Goal: Task Accomplishment & Management: Complete application form

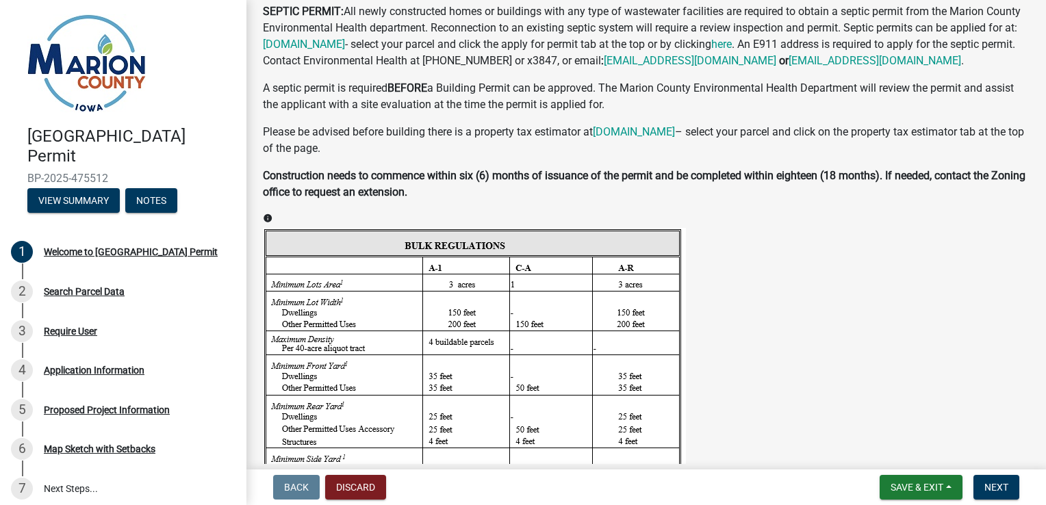
scroll to position [985, 0]
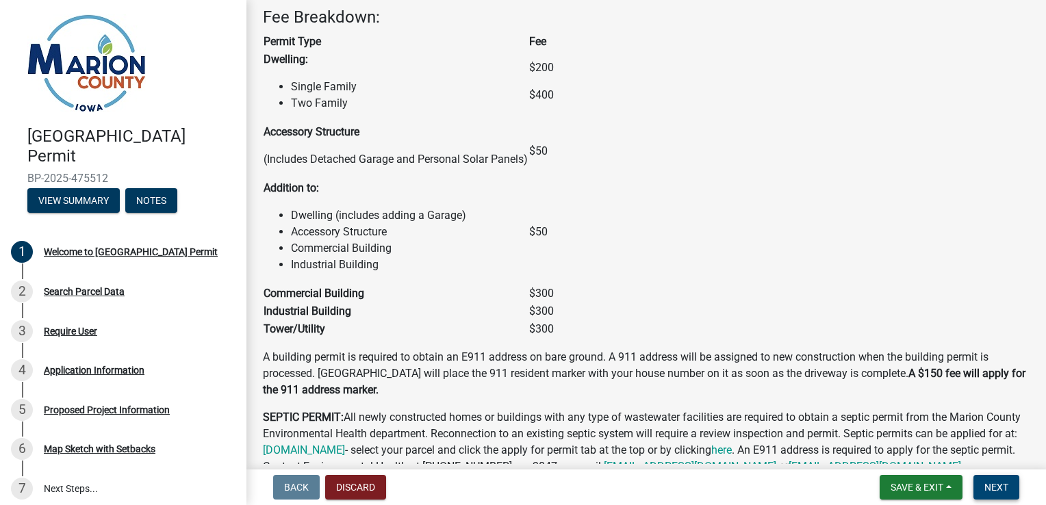
click at [996, 483] on span "Next" at bounding box center [996, 487] width 24 height 11
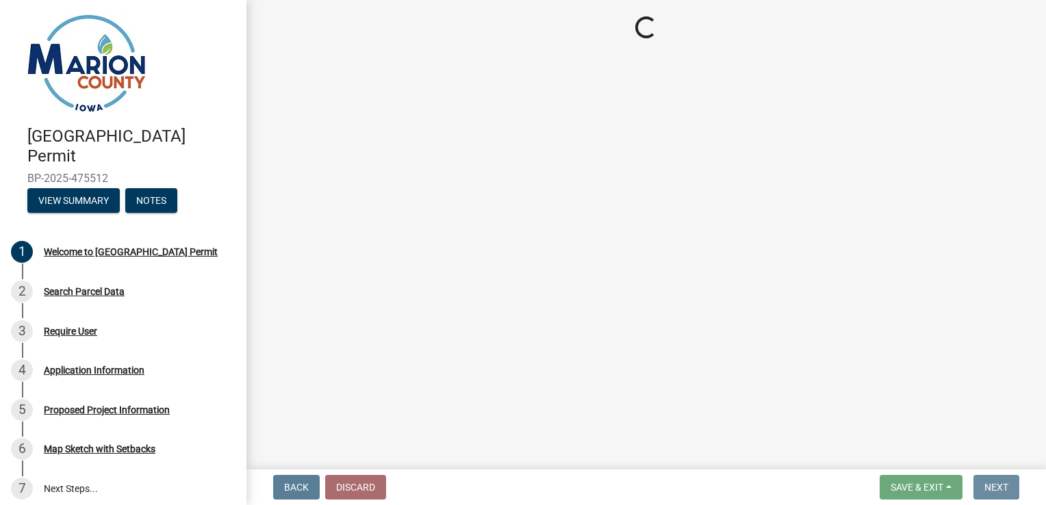
scroll to position [0, 0]
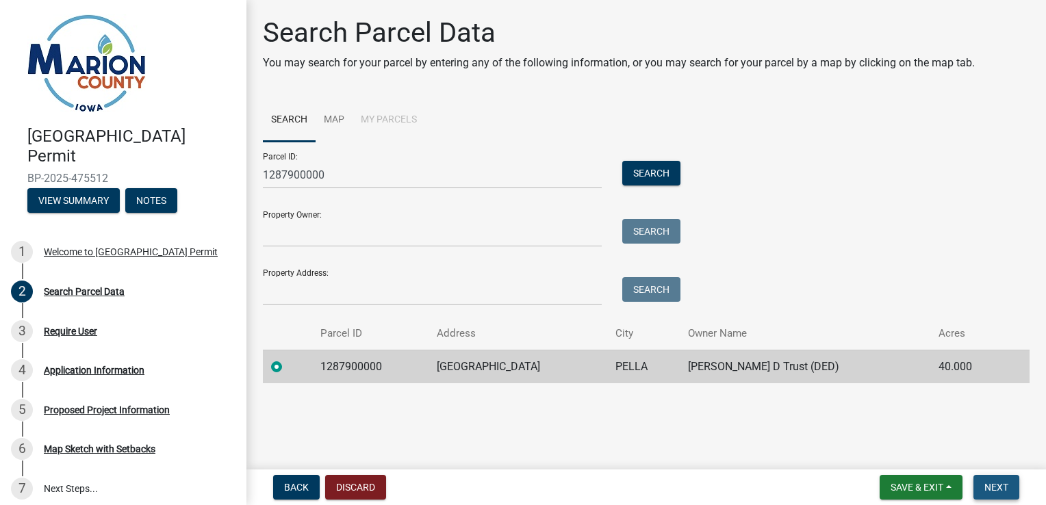
click at [1005, 490] on span "Next" at bounding box center [996, 487] width 24 height 11
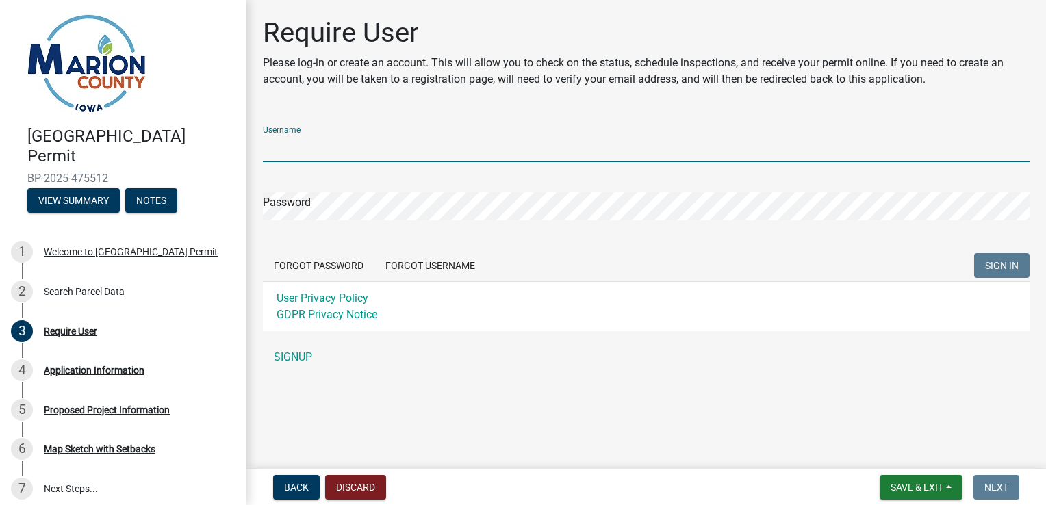
drag, startPoint x: 320, startPoint y: 152, endPoint x: 327, endPoint y: 138, distance: 15.6
click at [327, 138] on input "Username" at bounding box center [646, 148] width 766 height 28
type input "[PERSON_NAME]"
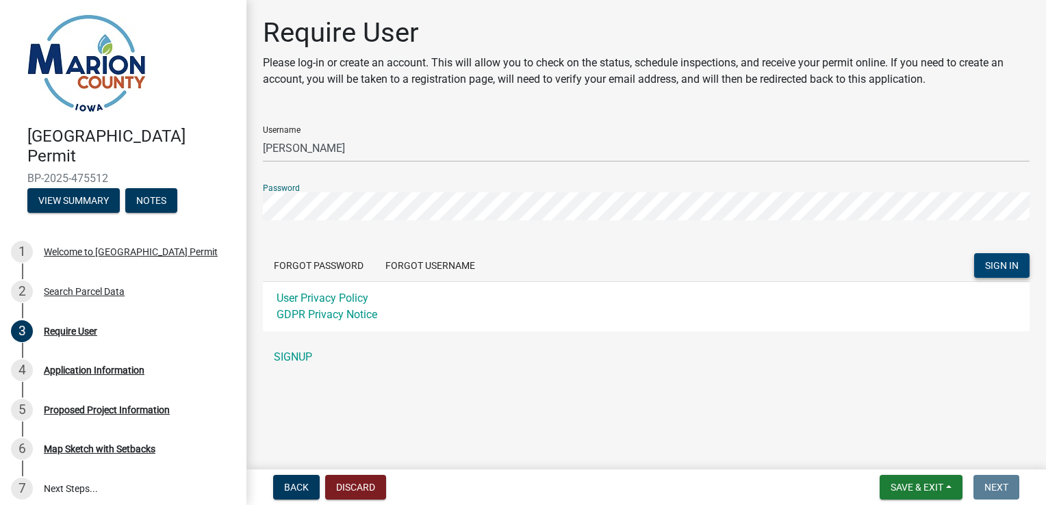
click at [997, 265] on span "SIGN IN" at bounding box center [1002, 265] width 34 height 11
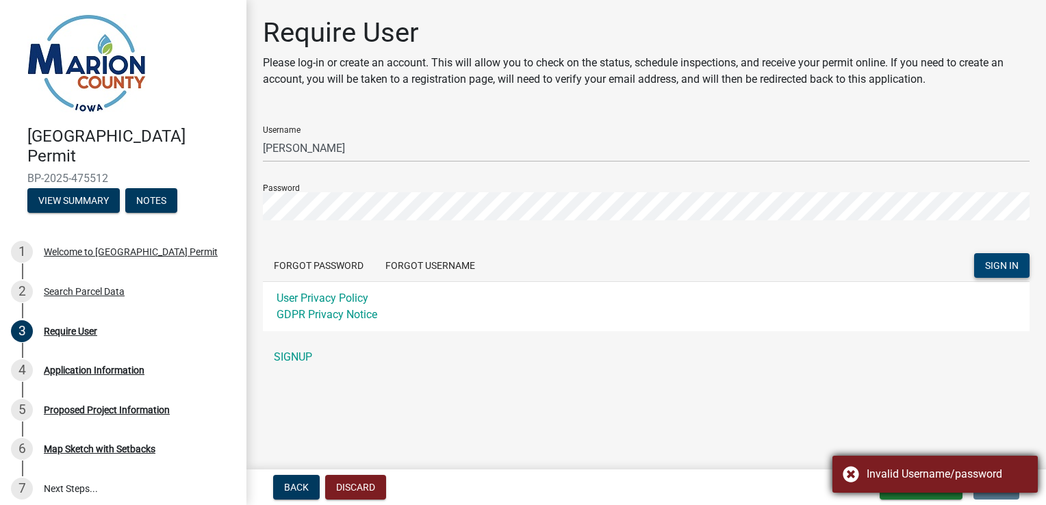
click at [918, 480] on div "Invalid Username/password" at bounding box center [946, 474] width 161 height 16
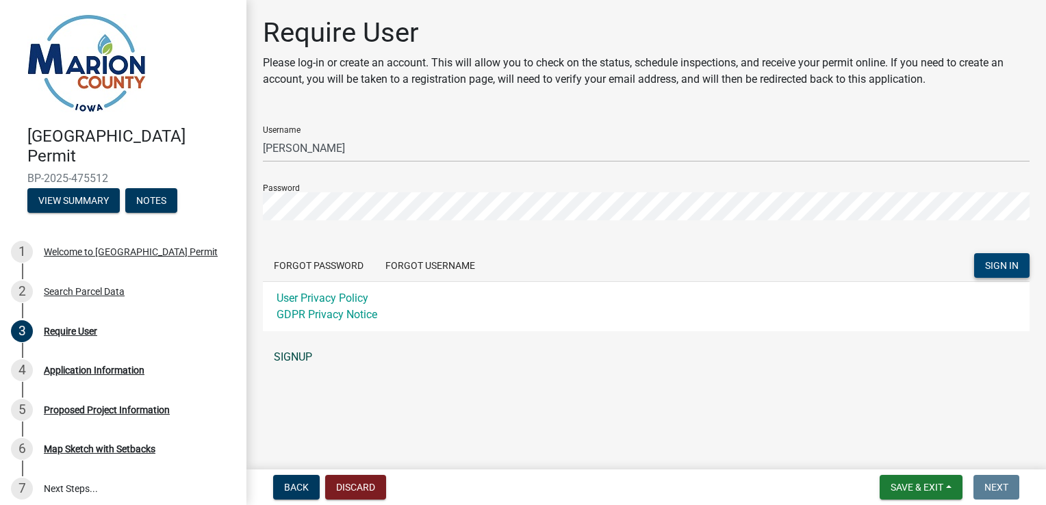
click at [291, 352] on link "SIGNUP" at bounding box center [646, 357] width 766 height 27
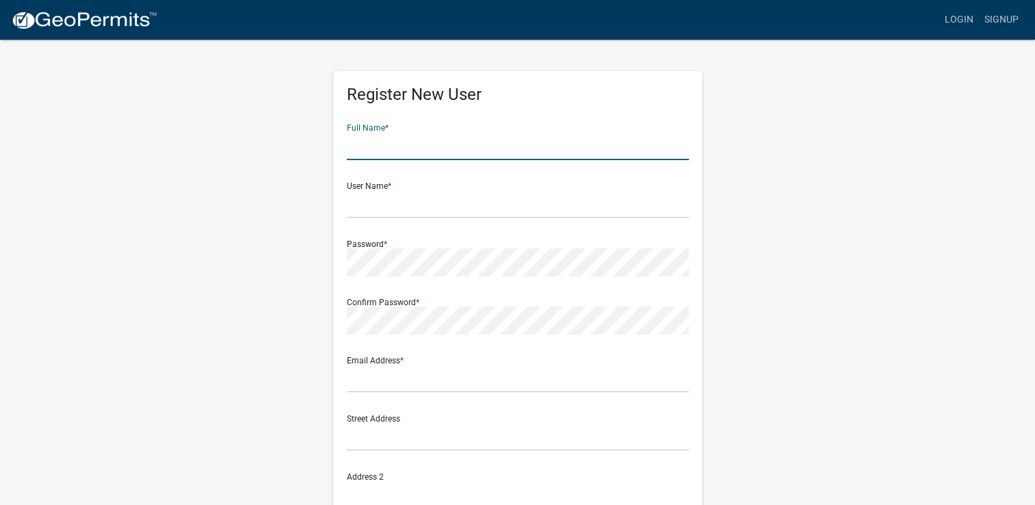
click at [376, 149] on input "text" at bounding box center [518, 146] width 342 height 28
type input "[PERSON_NAME]"
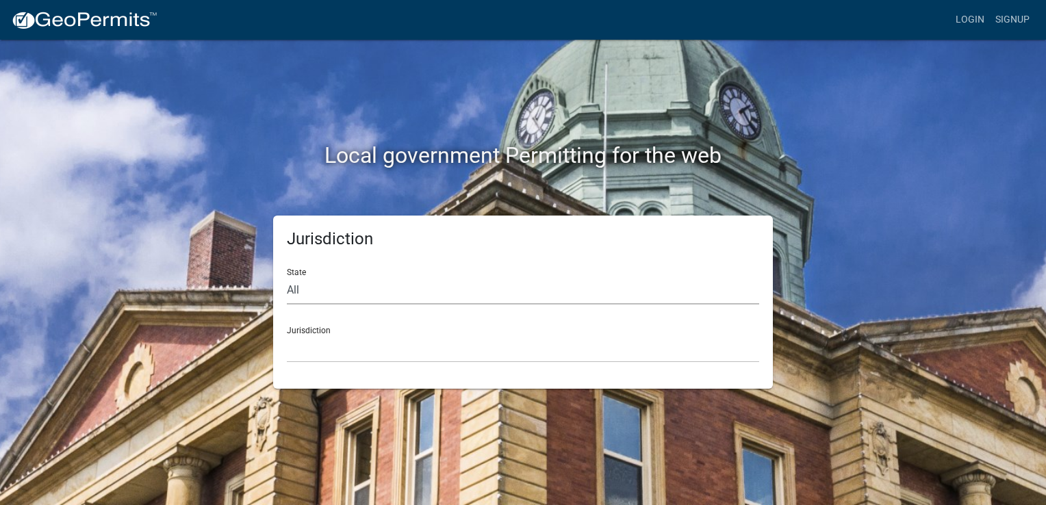
click at [296, 289] on select "All [US_STATE] [US_STATE] [US_STATE] [US_STATE] [US_STATE] [US_STATE] [US_STATE…" at bounding box center [523, 290] width 472 height 28
drag, startPoint x: 296, startPoint y: 289, endPoint x: 298, endPoint y: 307, distance: 18.7
click at [296, 289] on select "All [US_STATE] [US_STATE] [US_STATE] [US_STATE] [US_STATE] [US_STATE] [US_STATE…" at bounding box center [523, 290] width 472 height 28
click at [298, 288] on select "All [US_STATE] [US_STATE] [US_STATE] [US_STATE] [US_STATE] [US_STATE] [US_STATE…" at bounding box center [523, 290] width 472 height 28
select select "[US_STATE]"
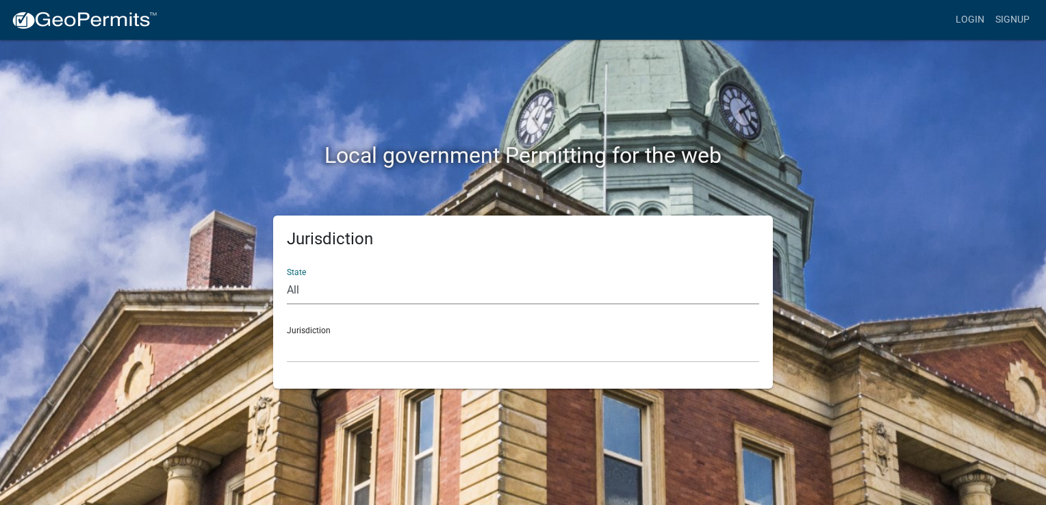
click at [287, 276] on select "All [US_STATE] [US_STATE] [US_STATE] [US_STATE] [US_STATE] [US_STATE] [US_STATE…" at bounding box center [523, 290] width 472 height 28
click at [318, 330] on div "Jurisdiction [GEOGRAPHIC_DATA], [US_STATE] [GEOGRAPHIC_DATA], [US_STATE] [GEOGR…" at bounding box center [523, 338] width 472 height 47
click at [344, 337] on select "[GEOGRAPHIC_DATA], [US_STATE] [GEOGRAPHIC_DATA], [US_STATE] [GEOGRAPHIC_DATA], …" at bounding box center [523, 349] width 472 height 28
click at [299, 292] on select "All [US_STATE] [US_STATE] [US_STATE] [US_STATE] [US_STATE] [US_STATE] [US_STATE…" at bounding box center [523, 290] width 472 height 28
select select "[US_STATE]"
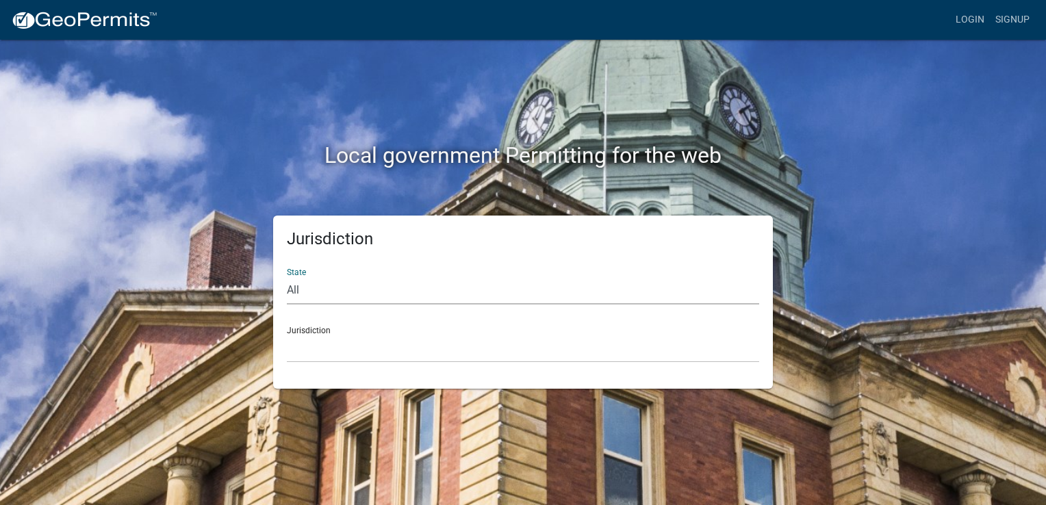
click at [287, 276] on select "All [US_STATE] [US_STATE] [US_STATE] [US_STATE] [US_STATE] [US_STATE] [US_STATE…" at bounding box center [523, 290] width 472 height 28
click at [311, 327] on div "Jurisdiction [GEOGRAPHIC_DATA], [US_STATE] [GEOGRAPHIC_DATA], [US_STATE] [GEOGR…" at bounding box center [523, 338] width 472 height 47
click at [309, 342] on select "[GEOGRAPHIC_DATA], [US_STATE] [GEOGRAPHIC_DATA], [US_STATE] [GEOGRAPHIC_DATA], …" at bounding box center [523, 349] width 472 height 28
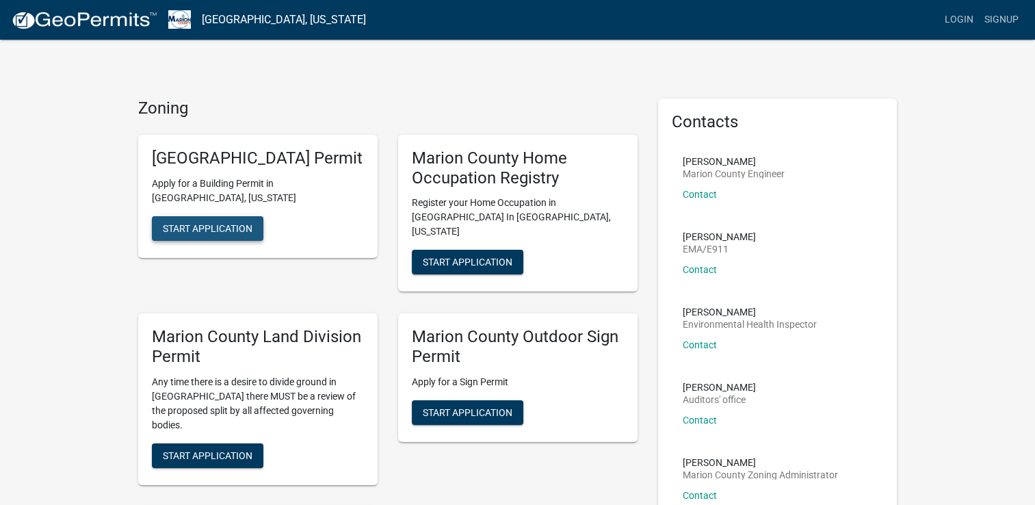
click at [220, 233] on span "Start Application" at bounding box center [208, 227] width 90 height 11
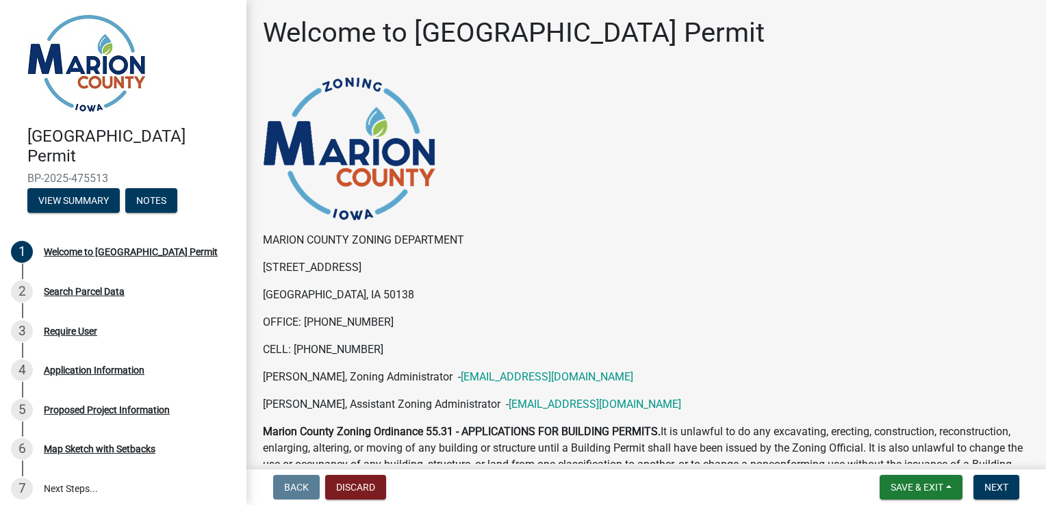
click at [580, 259] on p "[STREET_ADDRESS]" at bounding box center [646, 267] width 766 height 16
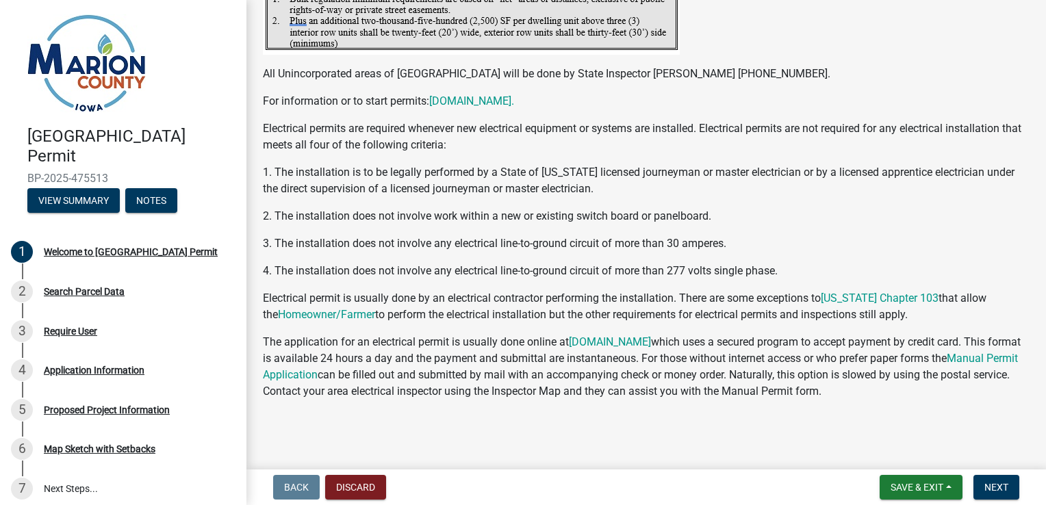
scroll to position [2650, 0]
click at [988, 486] on span "Next" at bounding box center [996, 487] width 24 height 11
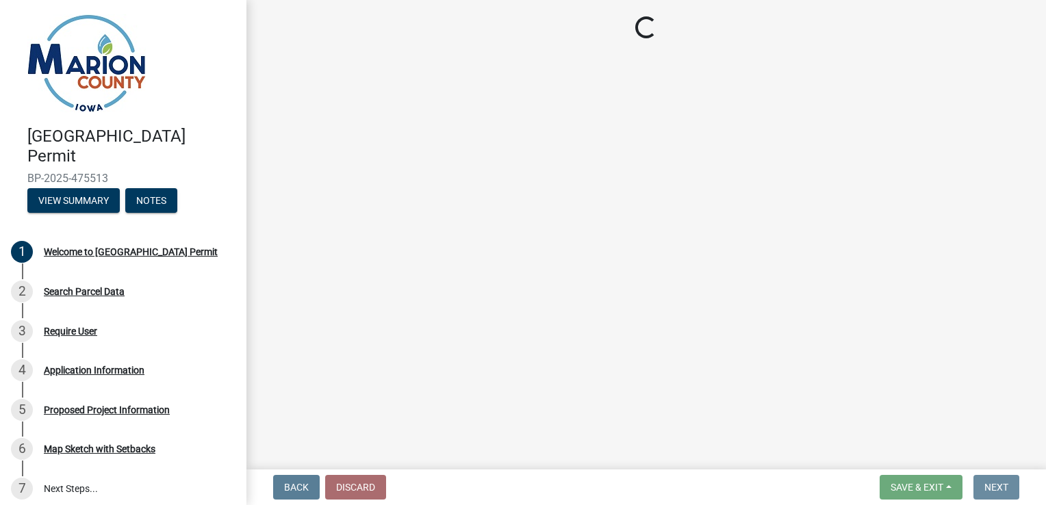
scroll to position [0, 0]
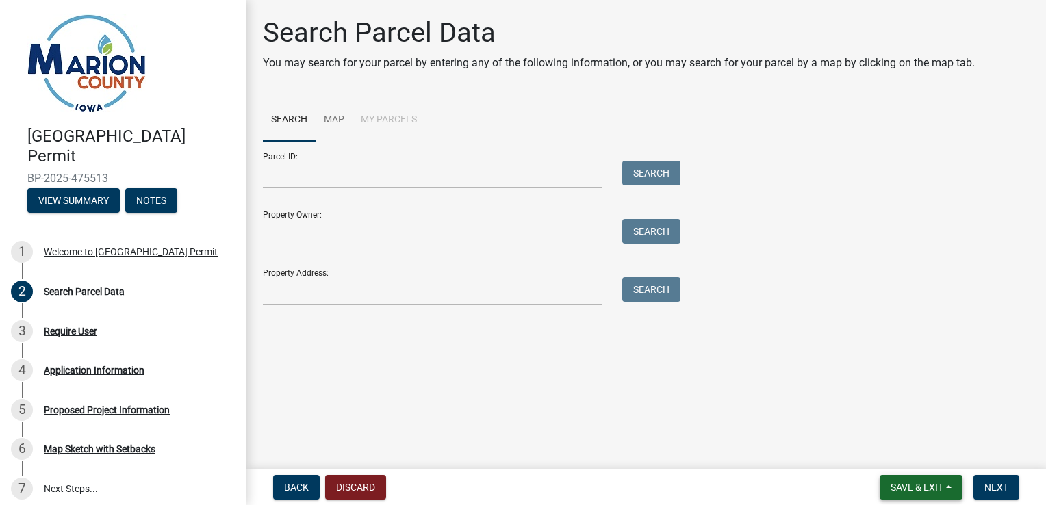
click at [913, 490] on span "Save & Exit" at bounding box center [916, 487] width 53 height 11
click at [892, 421] on button "Save" at bounding box center [907, 418] width 109 height 33
